Goal: Check status: Check status

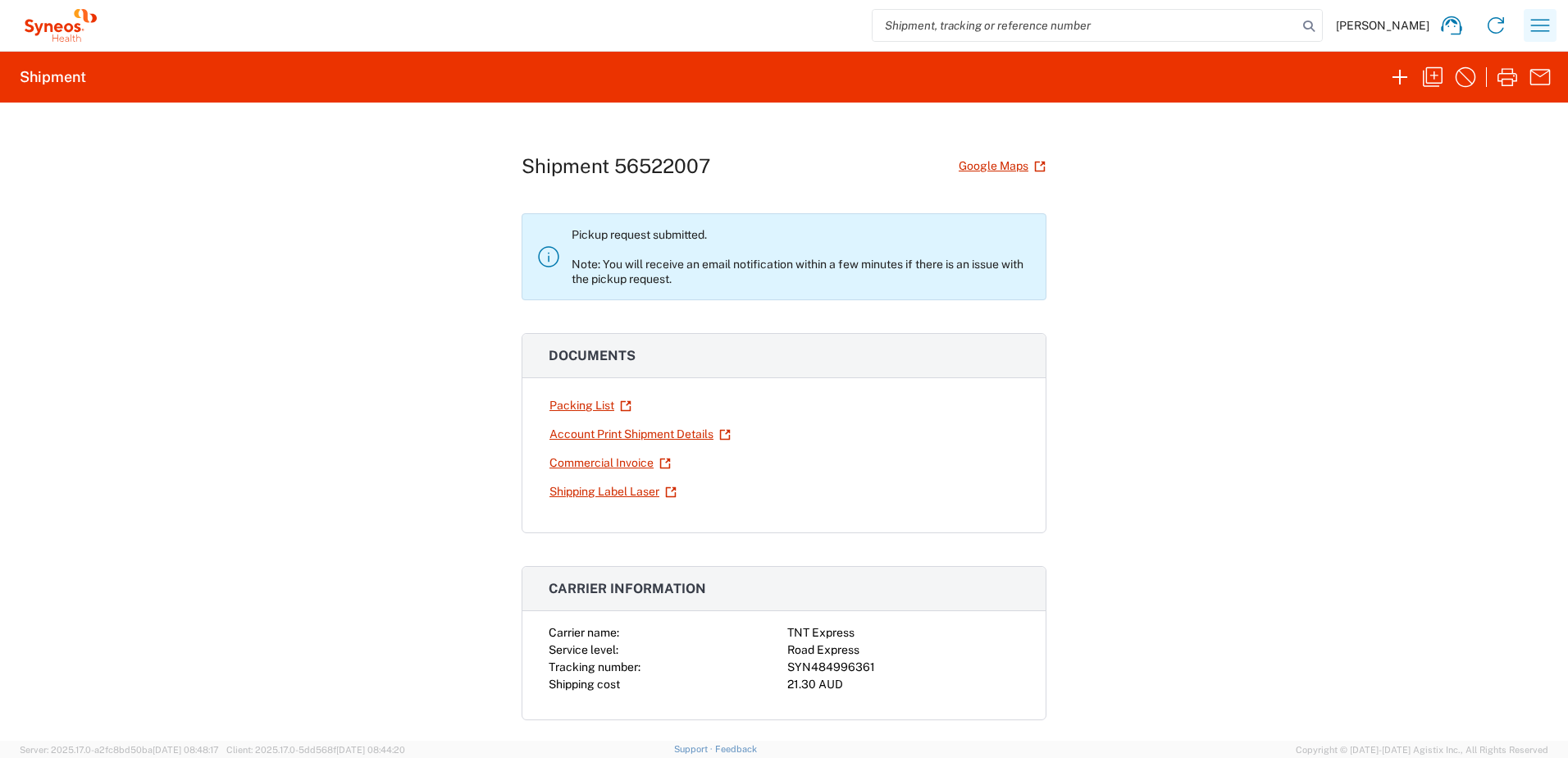
click at [1535, 28] on icon "button" at bounding box center [1539, 25] width 26 height 26
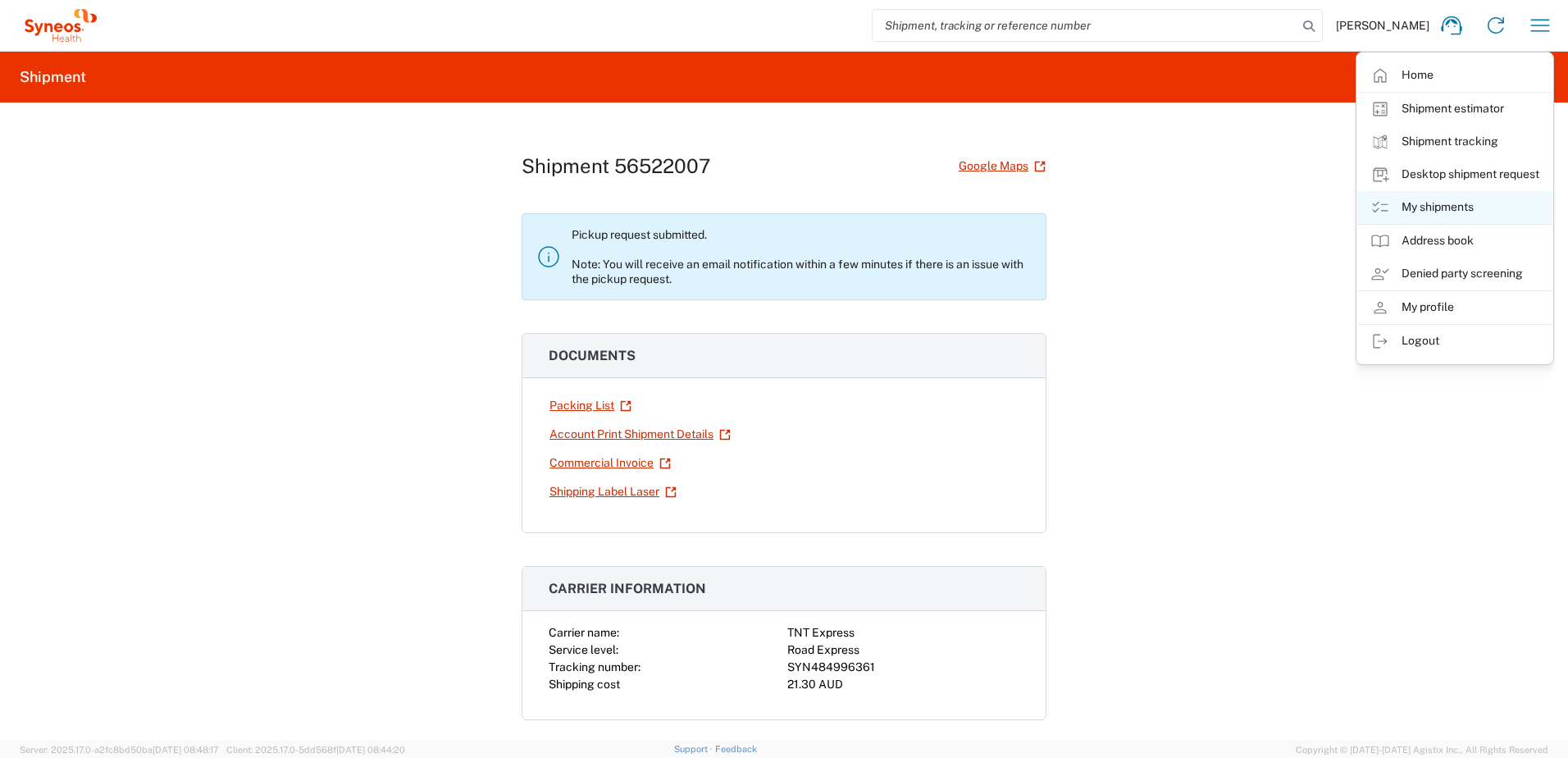
click at [1434, 210] on link "My shipments" at bounding box center [1455, 207] width 195 height 33
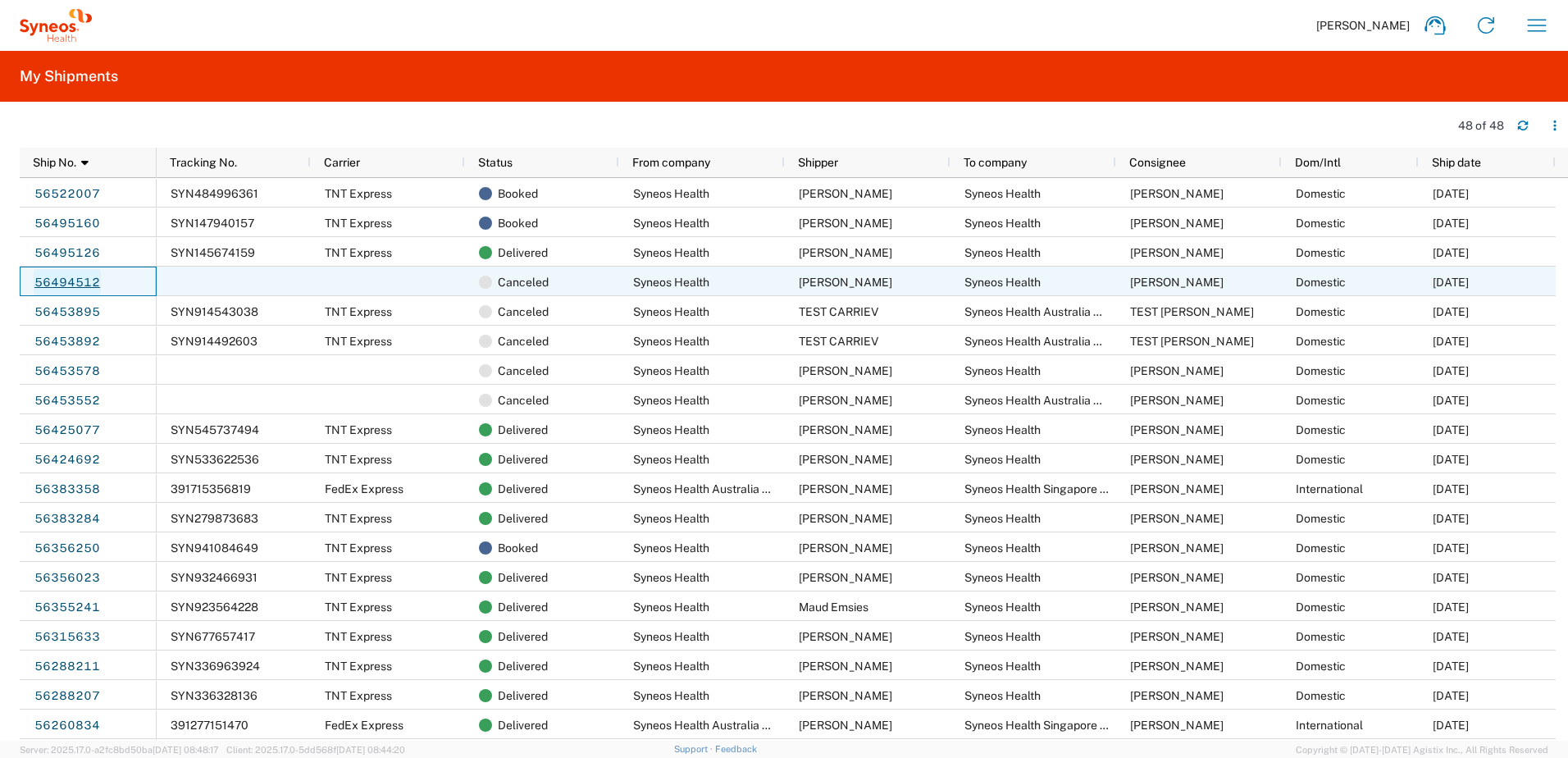
click at [76, 281] on link "56494512" at bounding box center [67, 281] width 68 height 26
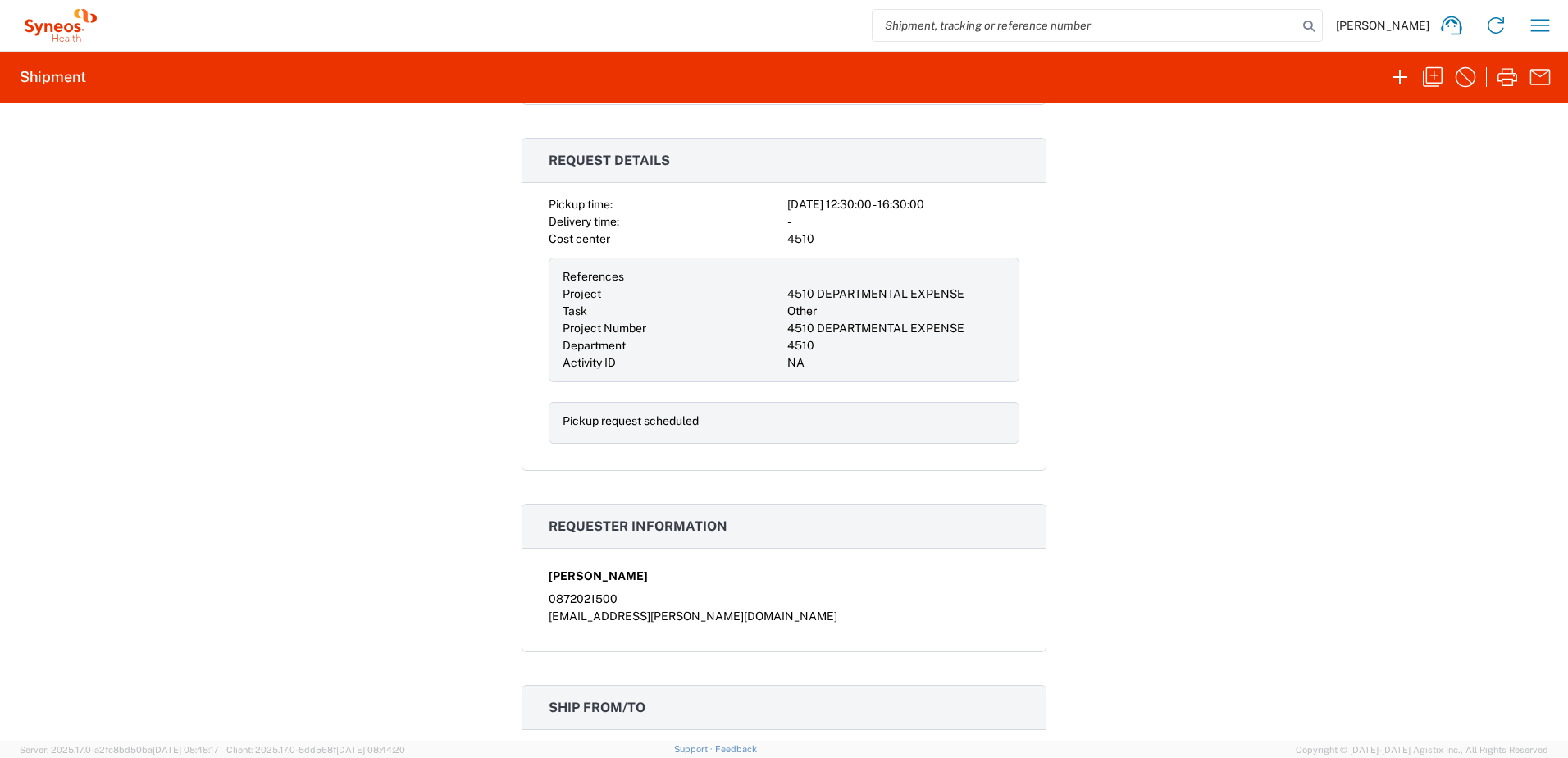
scroll to position [410, 0]
click at [1545, 28] on icon "button" at bounding box center [1539, 25] width 26 height 26
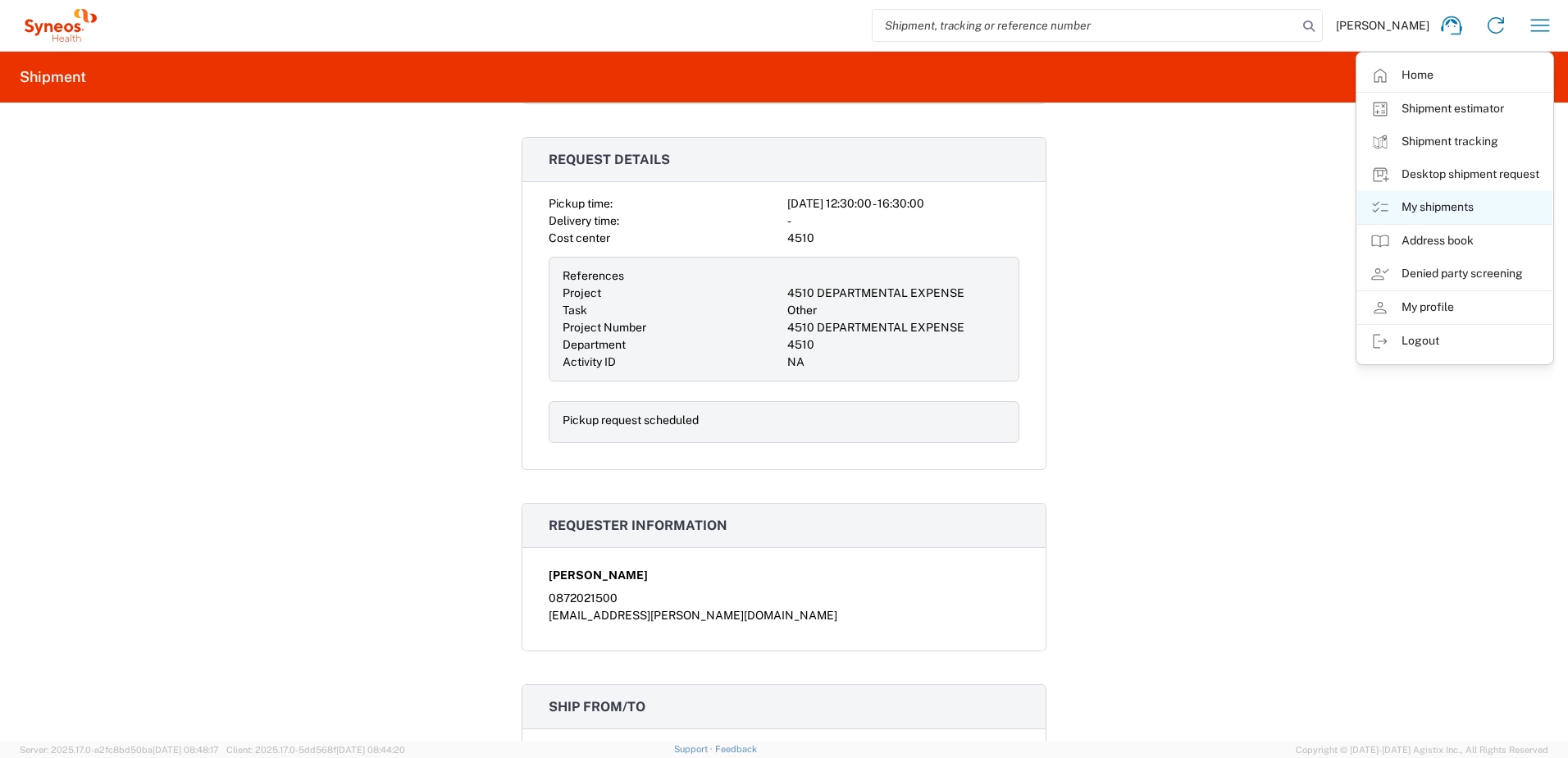
click at [1443, 208] on link "My shipments" at bounding box center [1455, 207] width 195 height 33
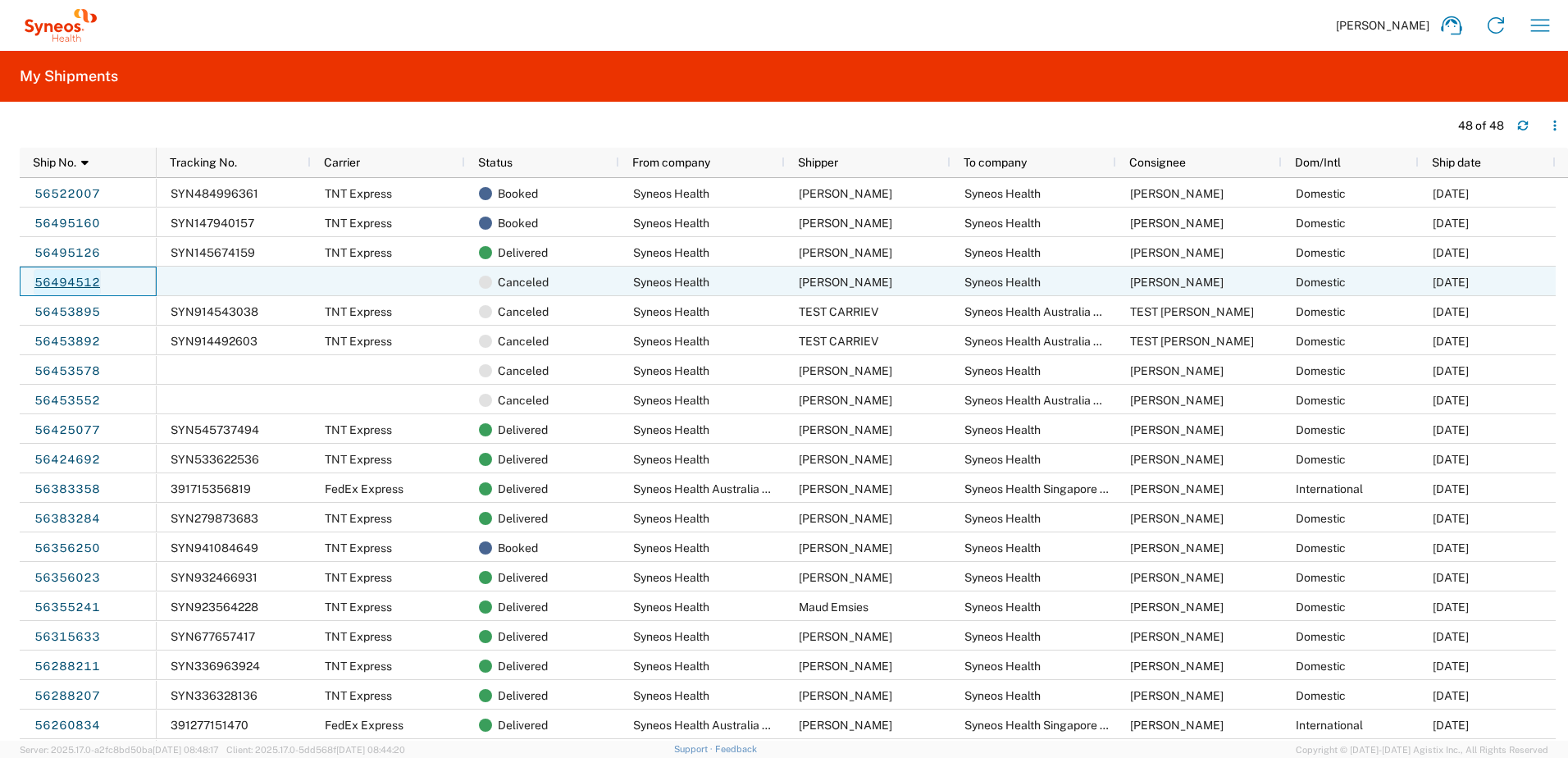
click at [52, 280] on link "56494512" at bounding box center [67, 281] width 68 height 26
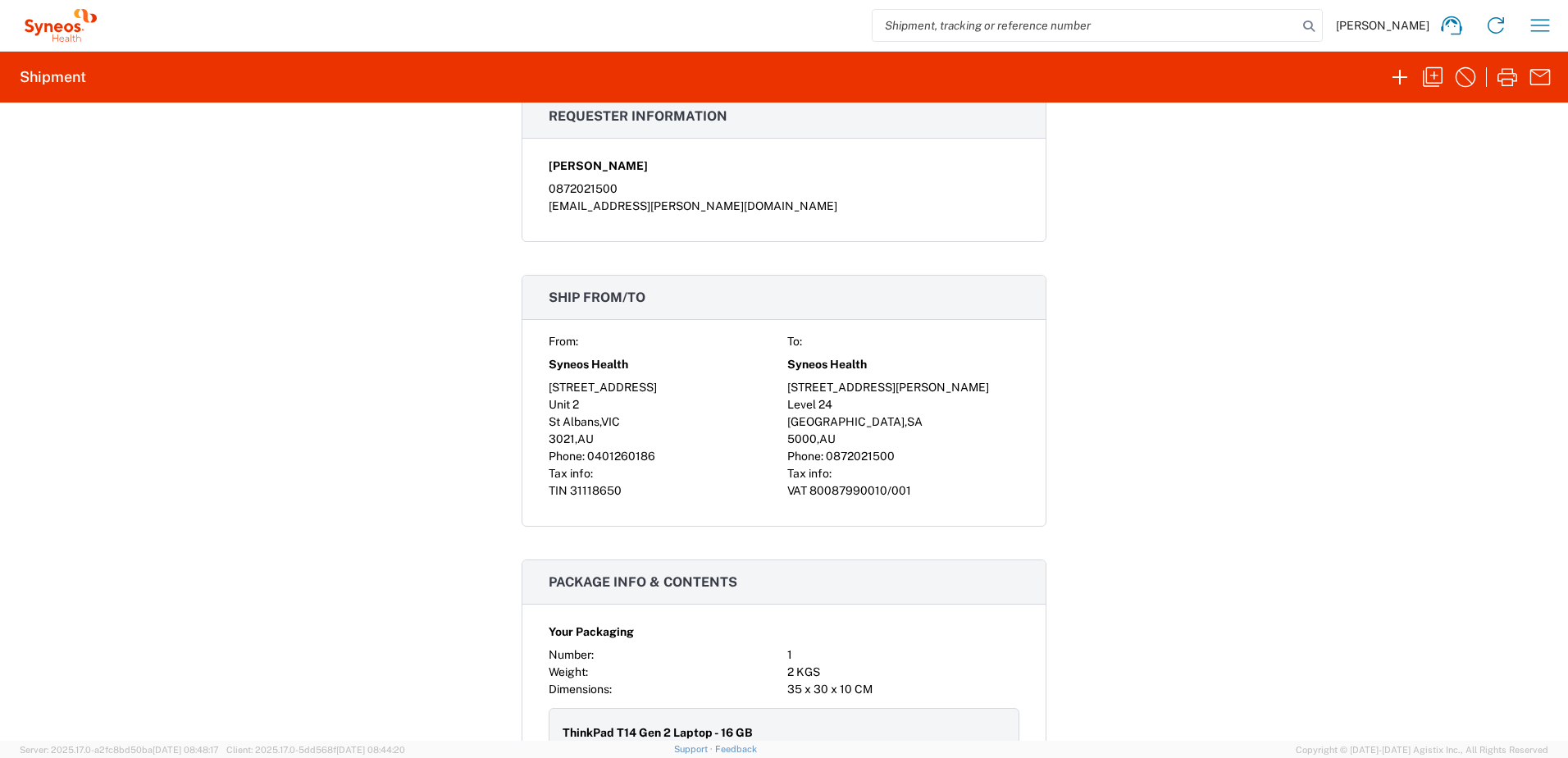
scroll to position [821, 0]
